Goal: Task Accomplishment & Management: Use online tool/utility

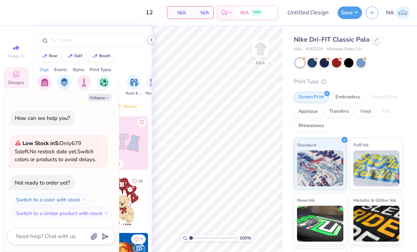
click at [151, 40] on icon at bounding box center [152, 40] width 6 height 6
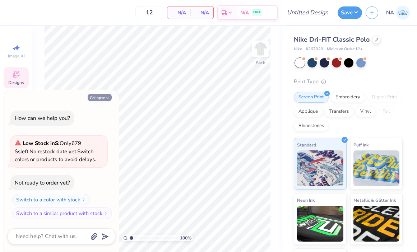
click at [102, 96] on button "Collapse" at bounding box center [100, 98] width 24 height 8
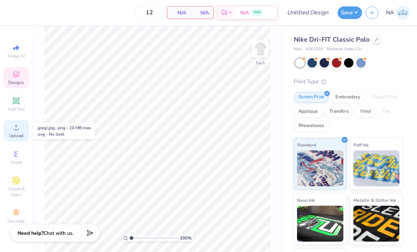
click at [18, 132] on div "Upload" at bounding box center [16, 130] width 25 height 21
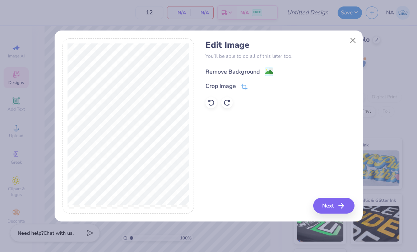
click at [266, 73] on image at bounding box center [269, 72] width 8 height 8
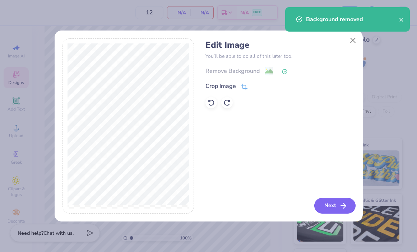
click at [329, 203] on button "Next" at bounding box center [334, 206] width 41 height 16
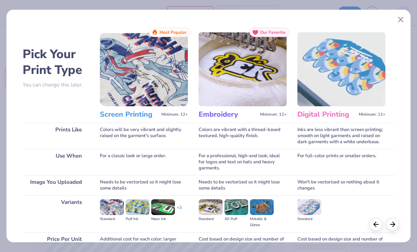
scroll to position [70, 0]
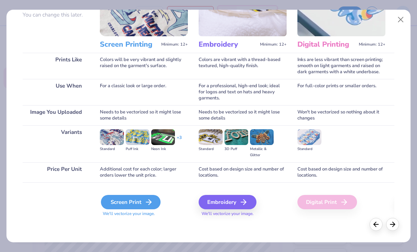
click at [138, 205] on div "Screen Print" at bounding box center [131, 202] width 60 height 14
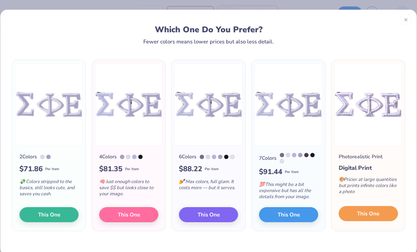
click at [363, 215] on span "This One" at bounding box center [368, 214] width 22 height 8
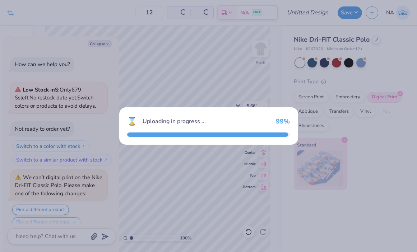
scroll to position [133, 0]
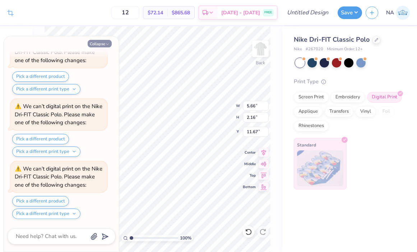
click at [106, 46] on button "Collapse" at bounding box center [100, 44] width 24 height 8
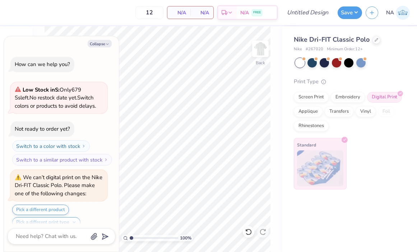
scroll to position [195, 0]
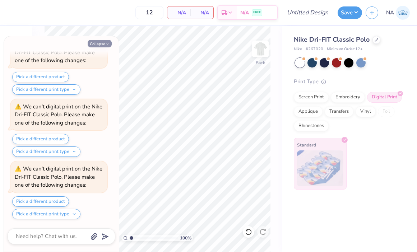
click at [93, 40] on button "Collapse" at bounding box center [100, 44] width 24 height 8
type textarea "x"
